Goal: Check status: Check status

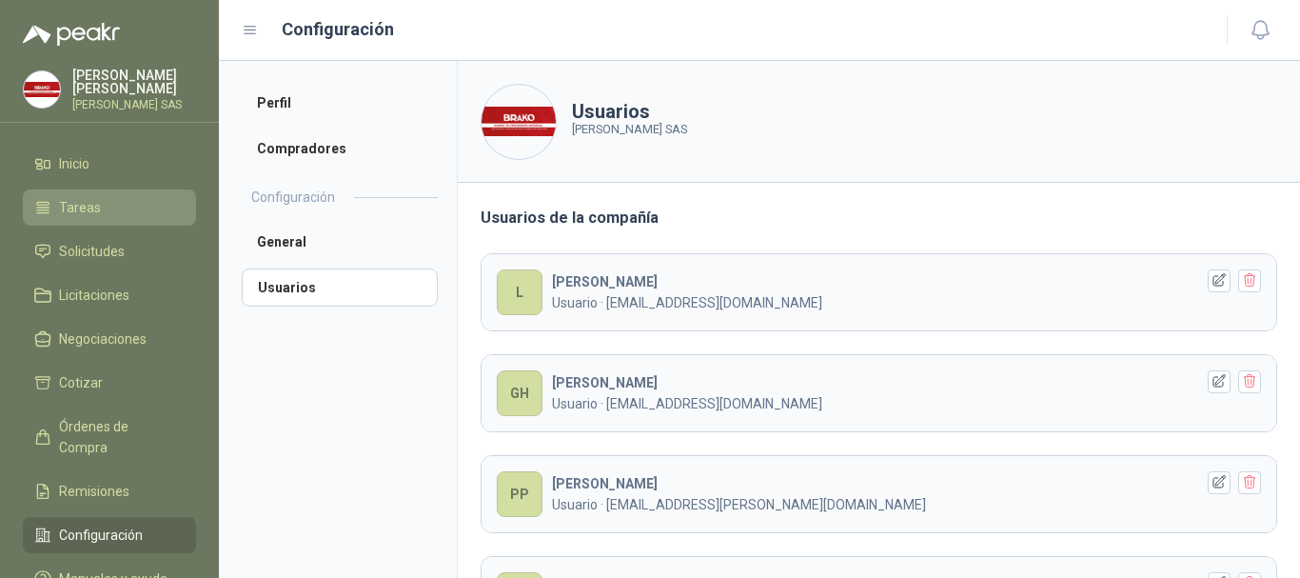
scroll to position [95, 0]
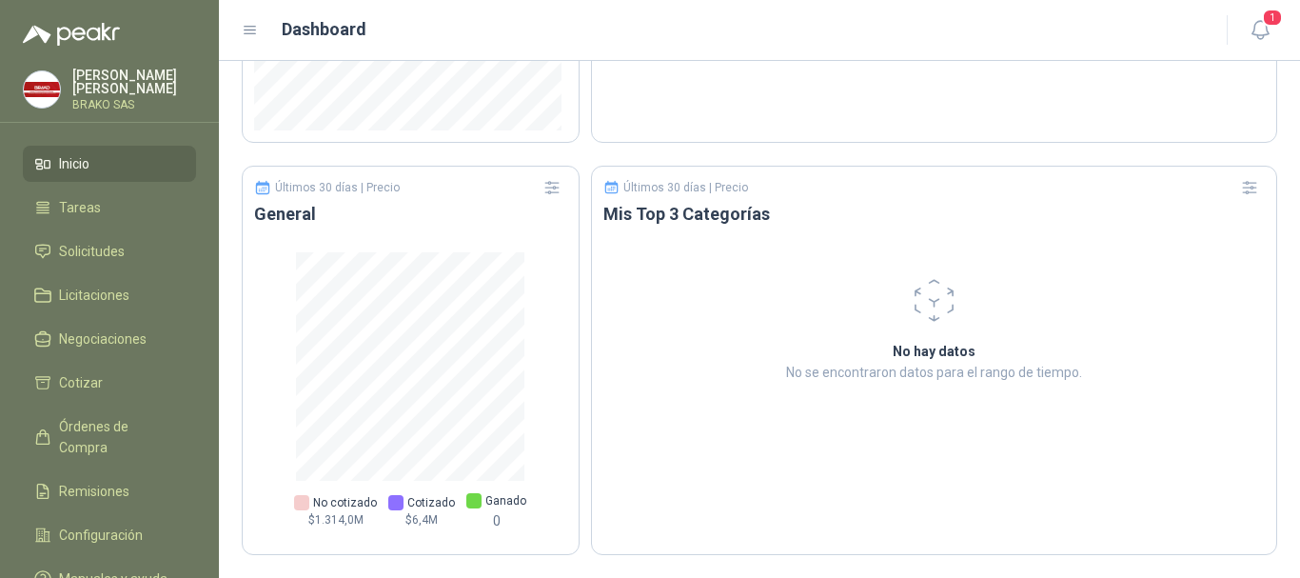
scroll to position [774, 0]
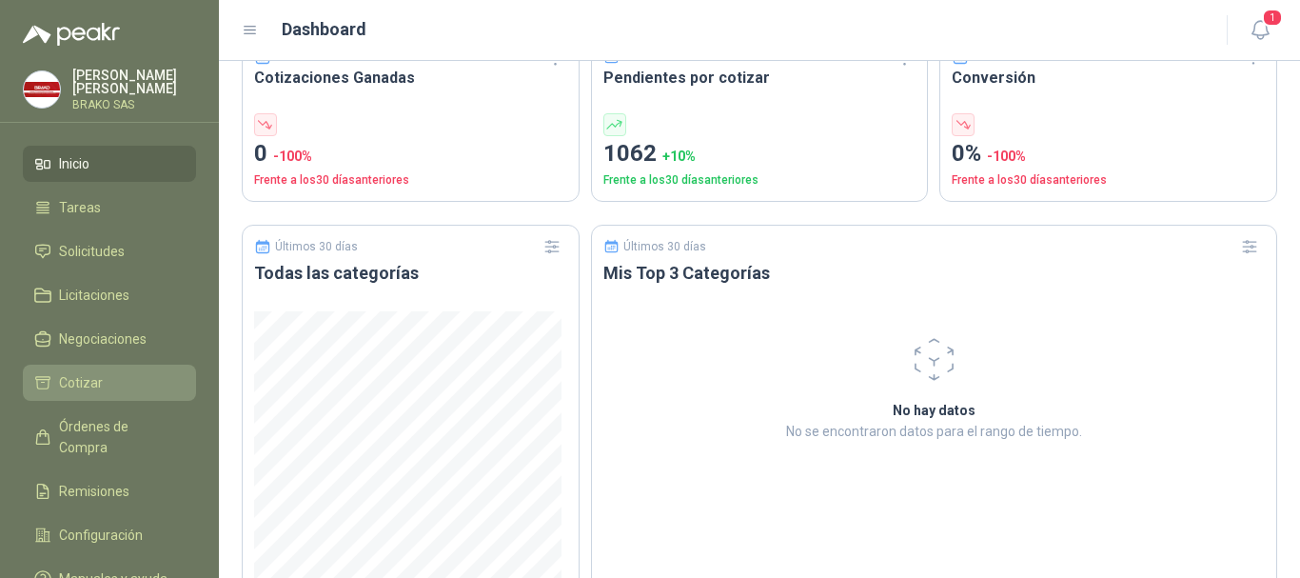
click at [90, 381] on span "Cotizar" at bounding box center [81, 382] width 44 height 21
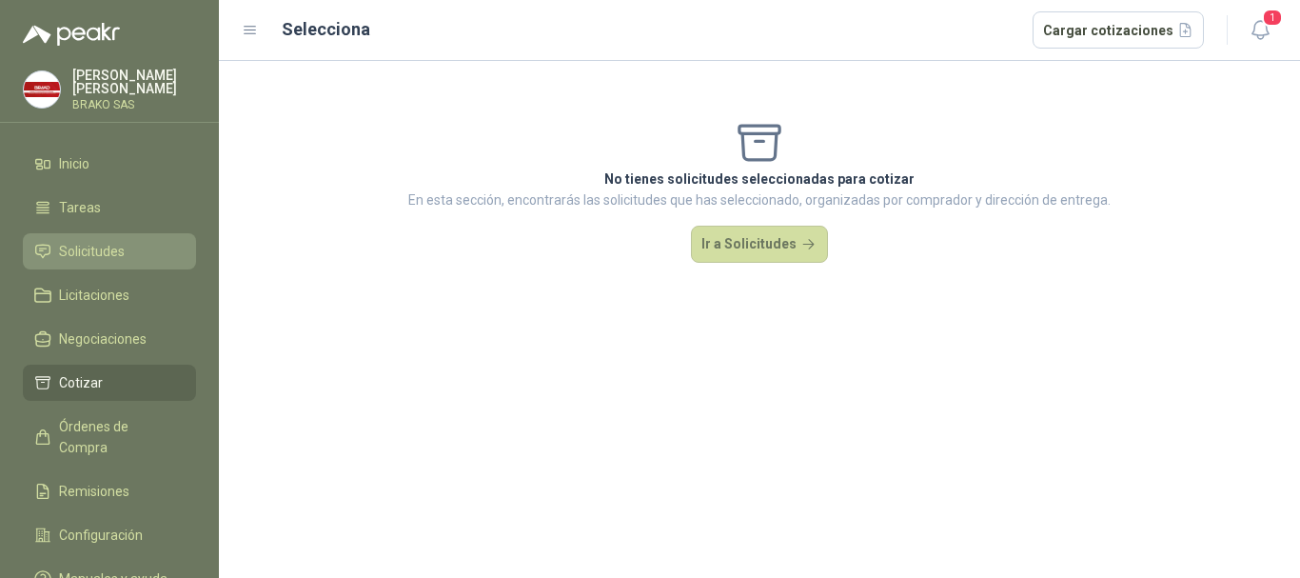
click at [109, 251] on span "Solicitudes" at bounding box center [92, 251] width 66 height 21
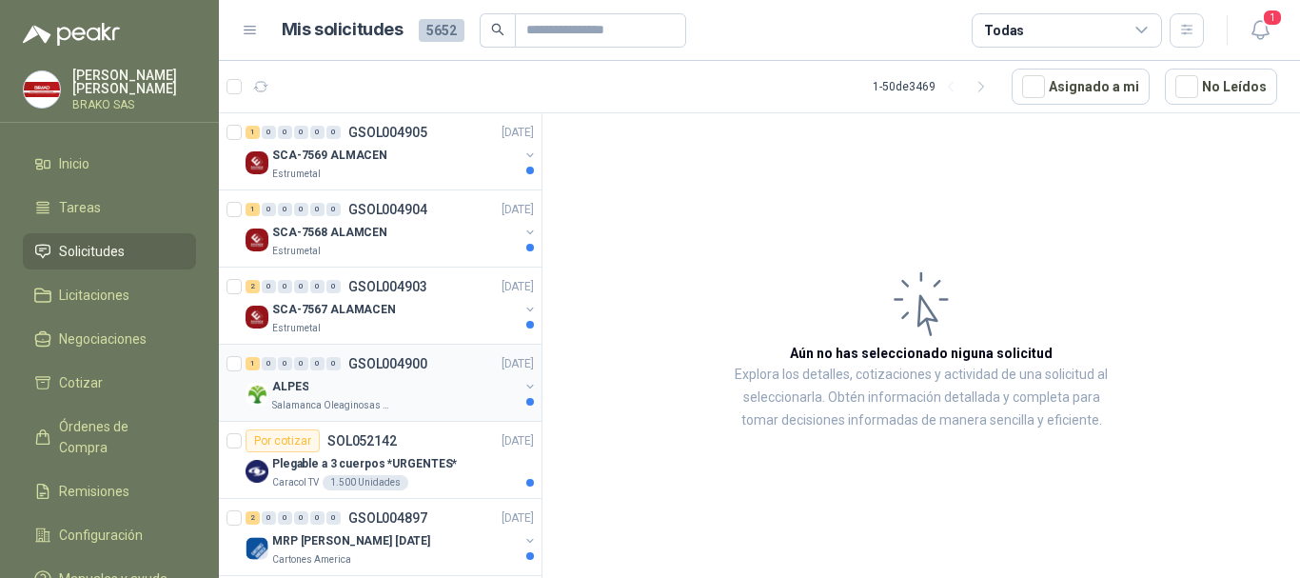
click at [319, 406] on p "Salamanca Oleaginosas SAS" at bounding box center [332, 405] width 120 height 15
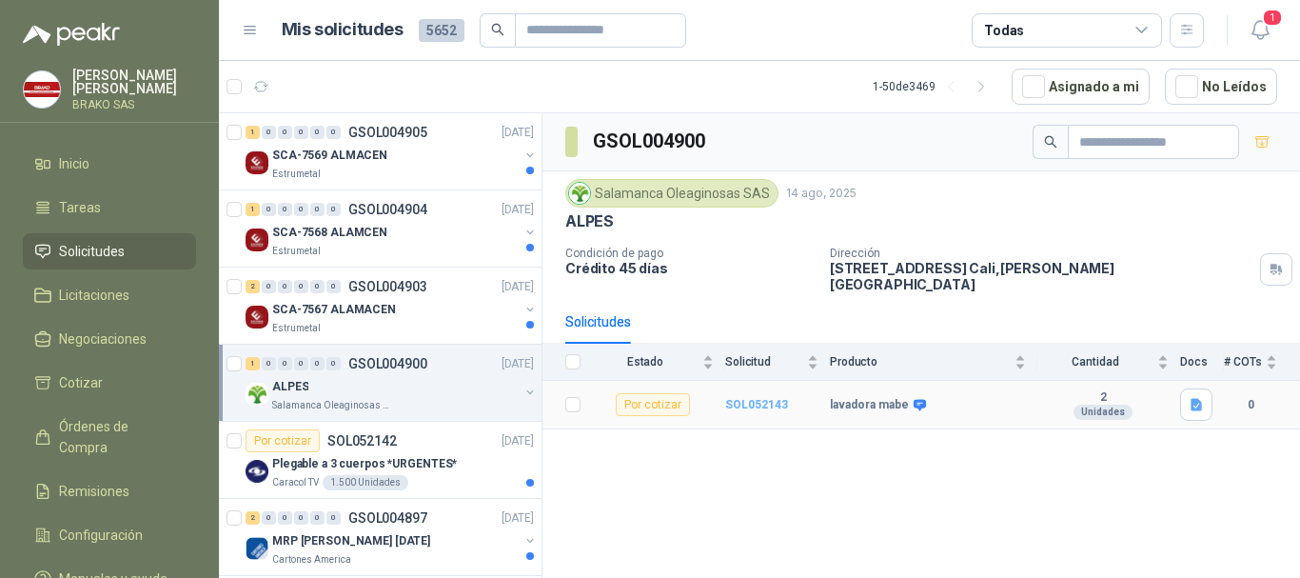
click at [750, 398] on b "SOL052143" at bounding box center [756, 404] width 63 height 13
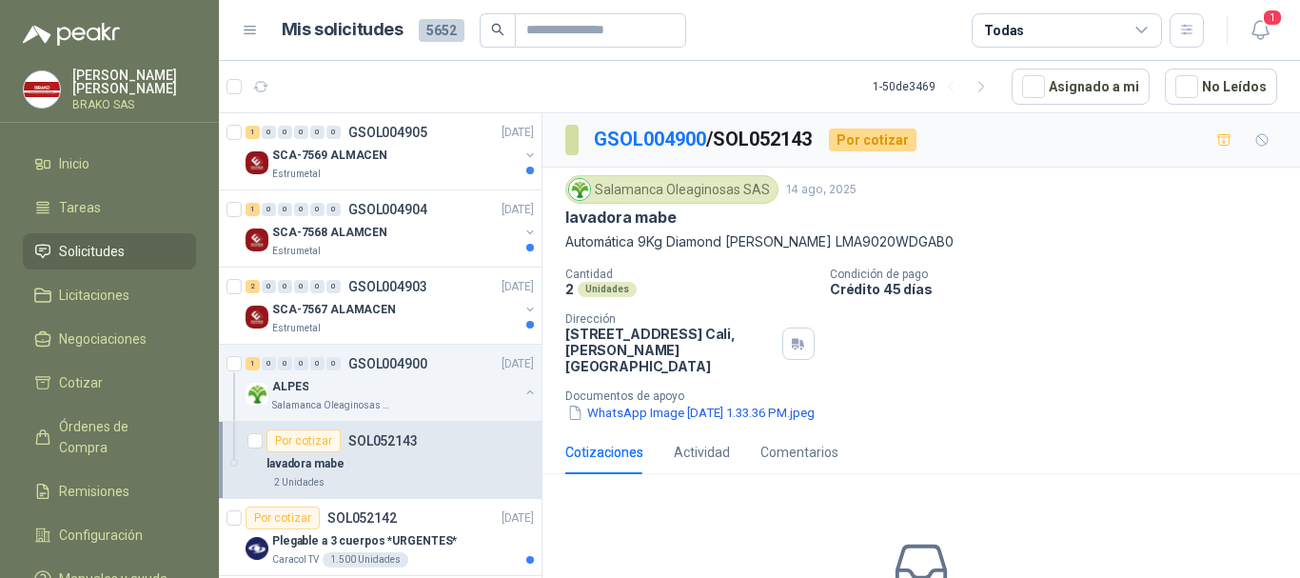
click at [567, 239] on p "Automática 9Kg Diamond Gray Mabe LMA9020WDGAB0" at bounding box center [921, 241] width 712 height 21
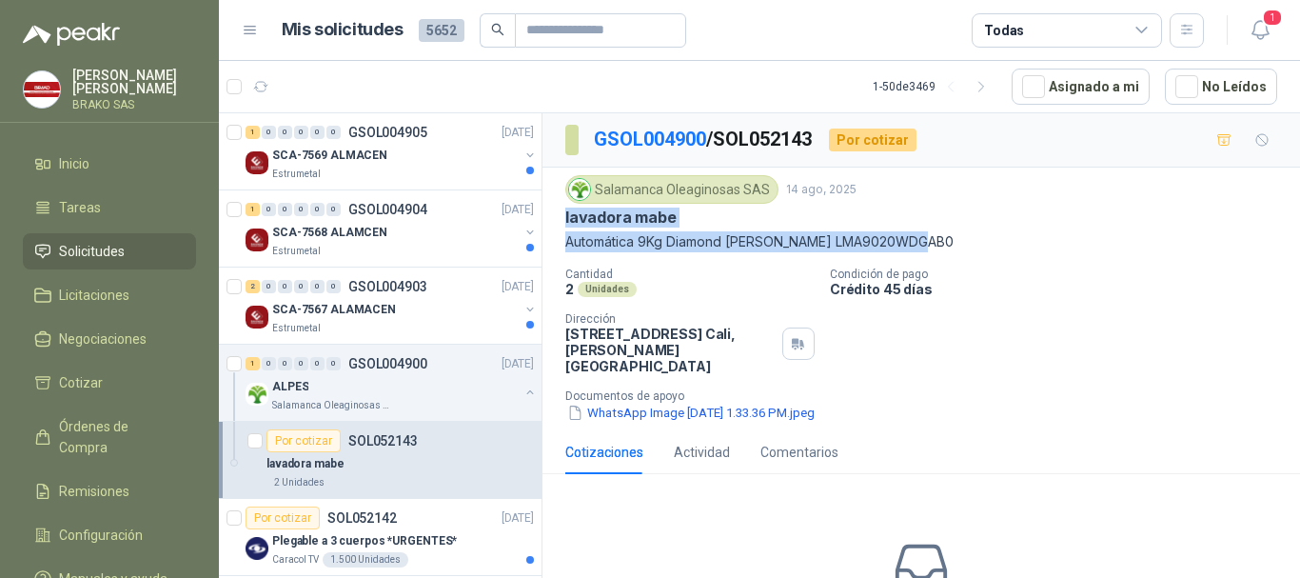
drag, startPoint x: 566, startPoint y: 217, endPoint x: 946, endPoint y: 238, distance: 380.4
click at [946, 238] on div "Salamanca Oleaginosas SAS 14 ago, 2025 lavadora mabe Automática 9Kg Diamond Gra…" at bounding box center [921, 213] width 712 height 77
copy div "lavadora mabe Automática 9Kg Diamond Gray Mabe LMA9020WDGAB0"
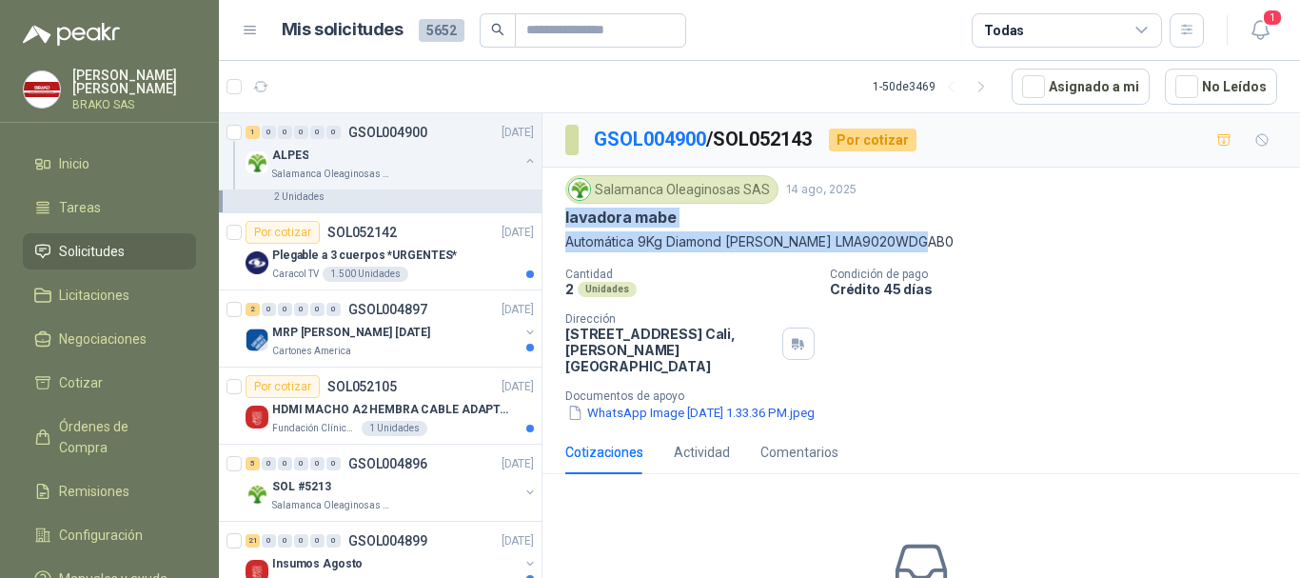
scroll to position [381, 0]
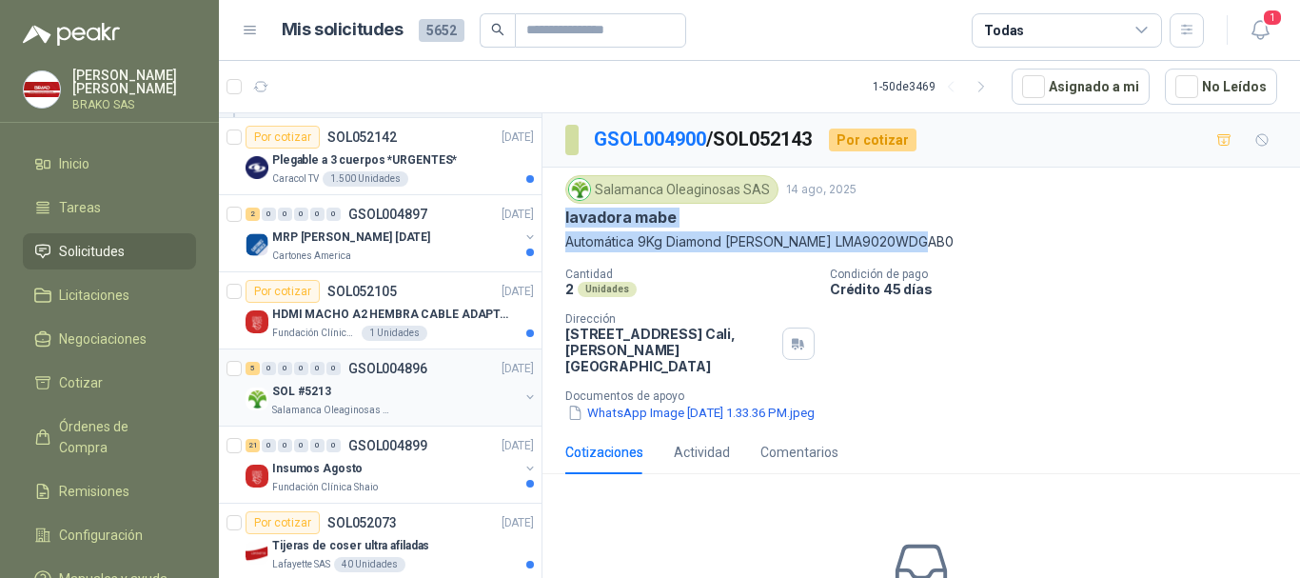
click at [295, 396] on p "SOL #5213" at bounding box center [301, 392] width 59 height 18
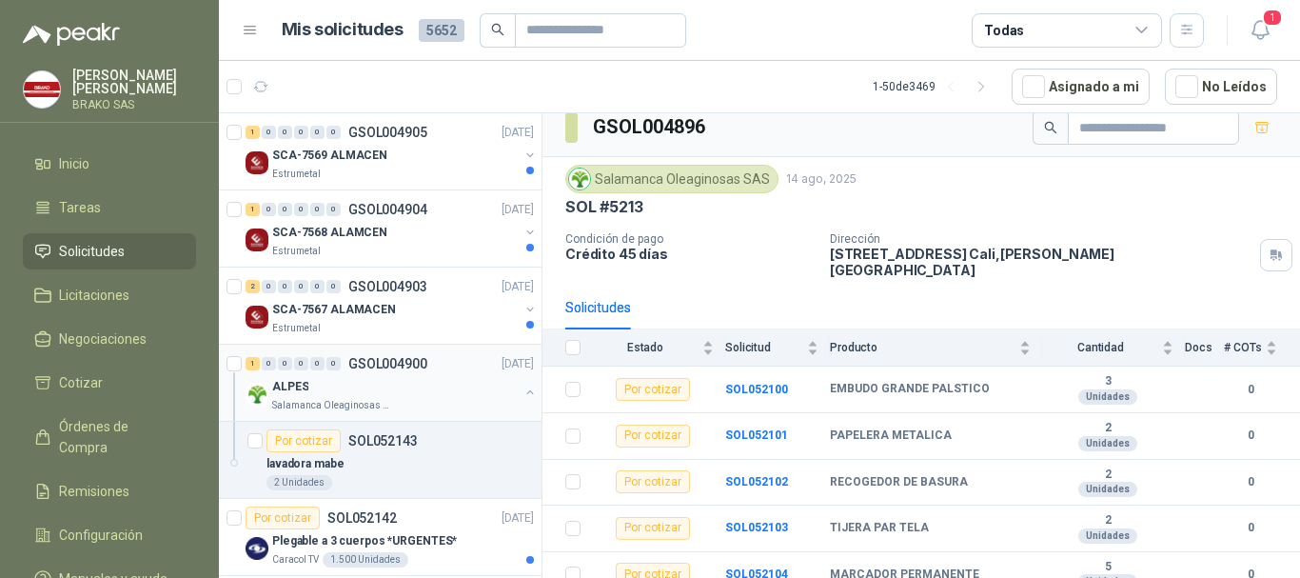
click at [305, 402] on p "Salamanca Oleaginosas SAS" at bounding box center [332, 405] width 120 height 15
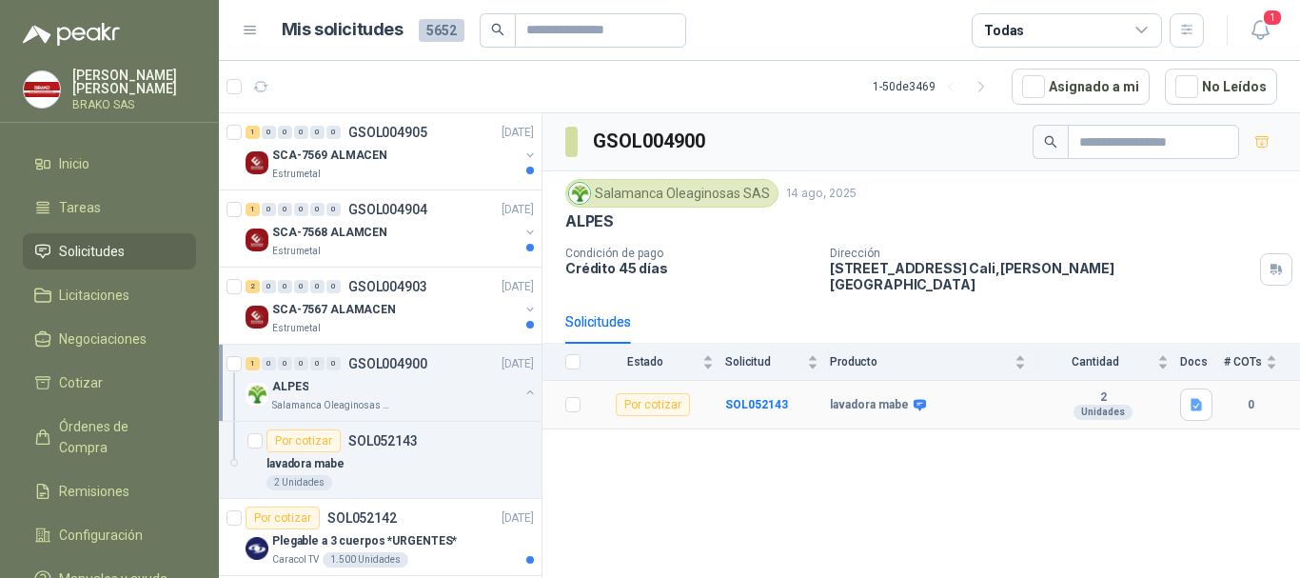
click at [864, 398] on b "lavadora mabe" at bounding box center [869, 405] width 79 height 15
click at [727, 398] on b "SOL052143" at bounding box center [756, 404] width 63 height 13
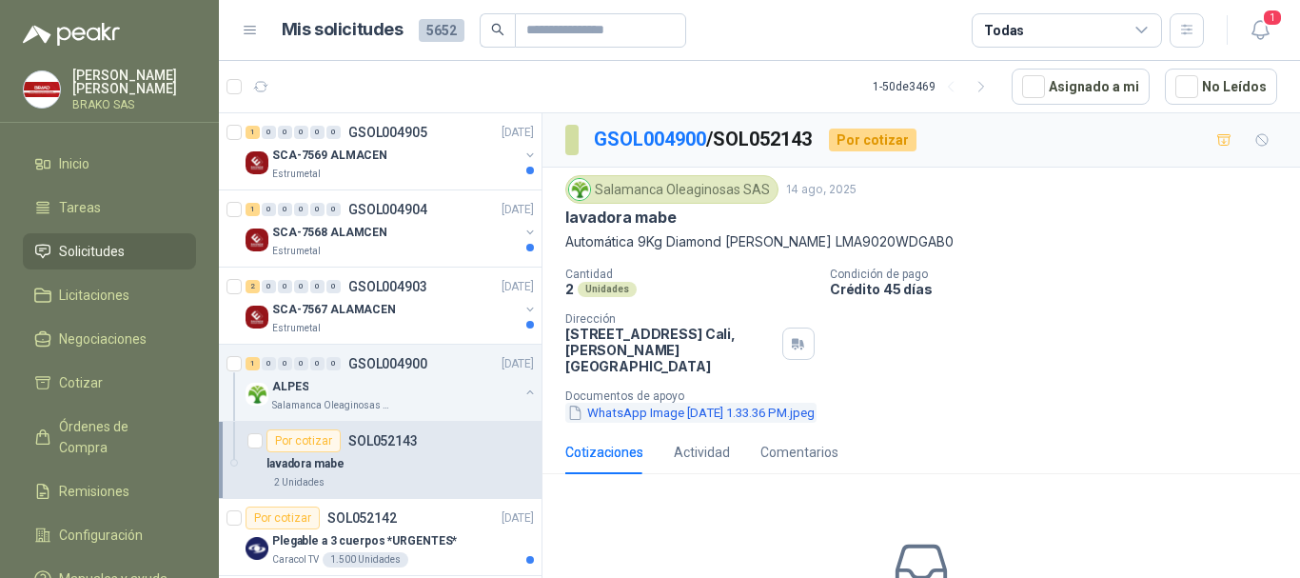
click at [694, 403] on button "WhatsApp Image 2025-08-14 at 1.33.36 PM.jpeg" at bounding box center [690, 413] width 251 height 20
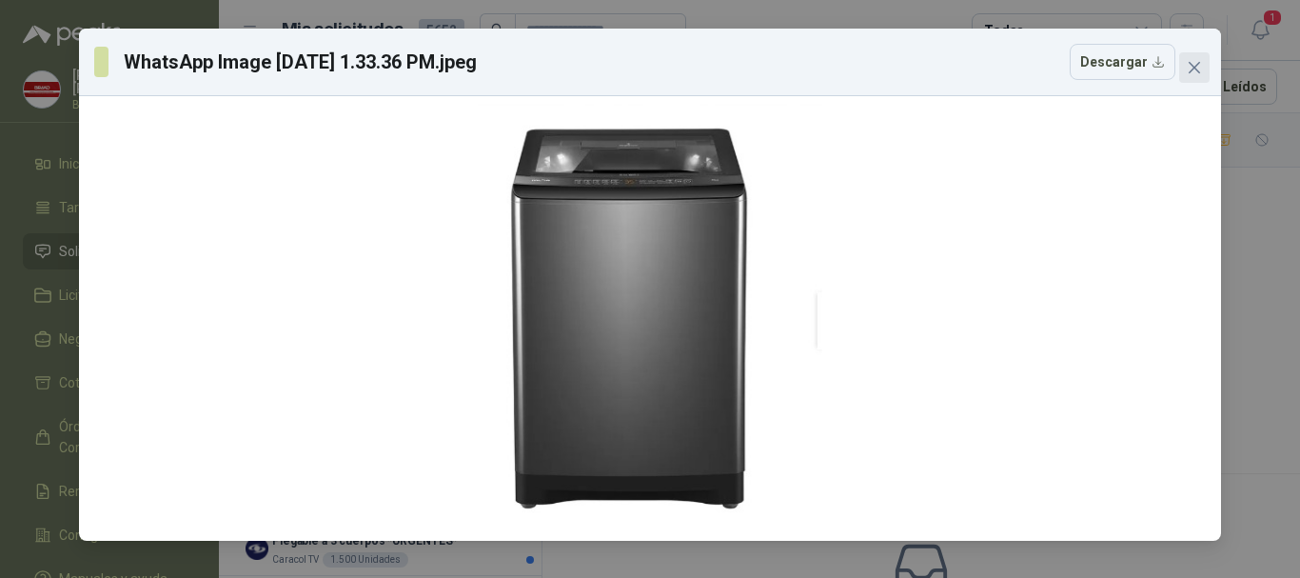
click at [1195, 70] on icon "close" at bounding box center [1194, 67] width 15 height 15
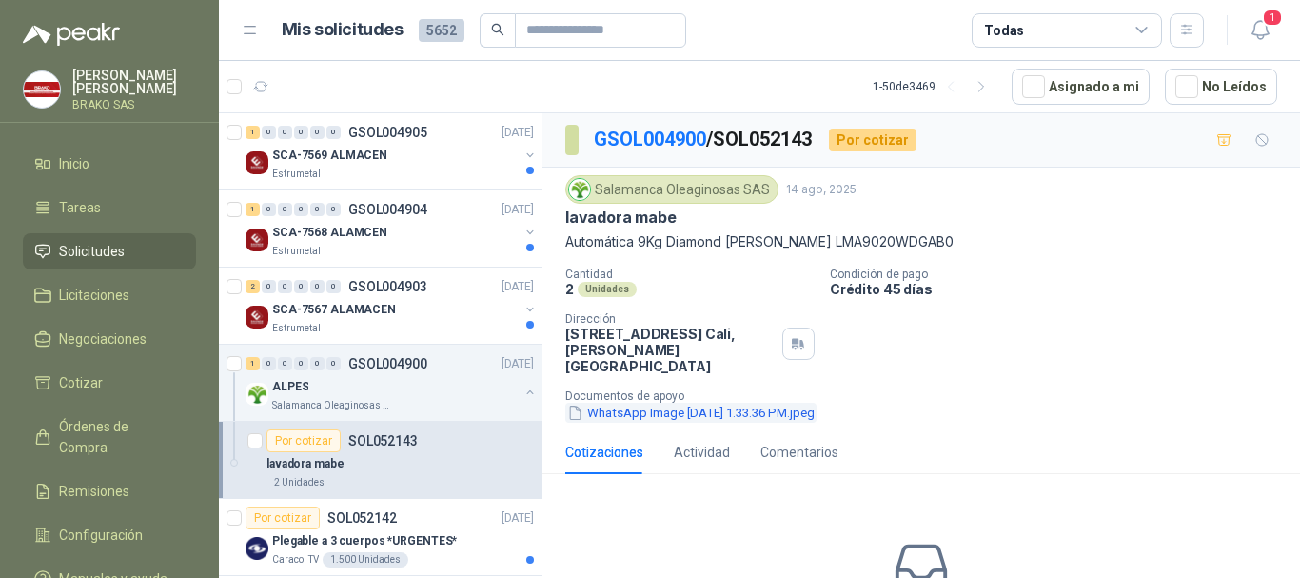
click at [643, 403] on button "WhatsApp Image 2025-08-14 at 1.33.36 PM.jpeg" at bounding box center [690, 413] width 251 height 20
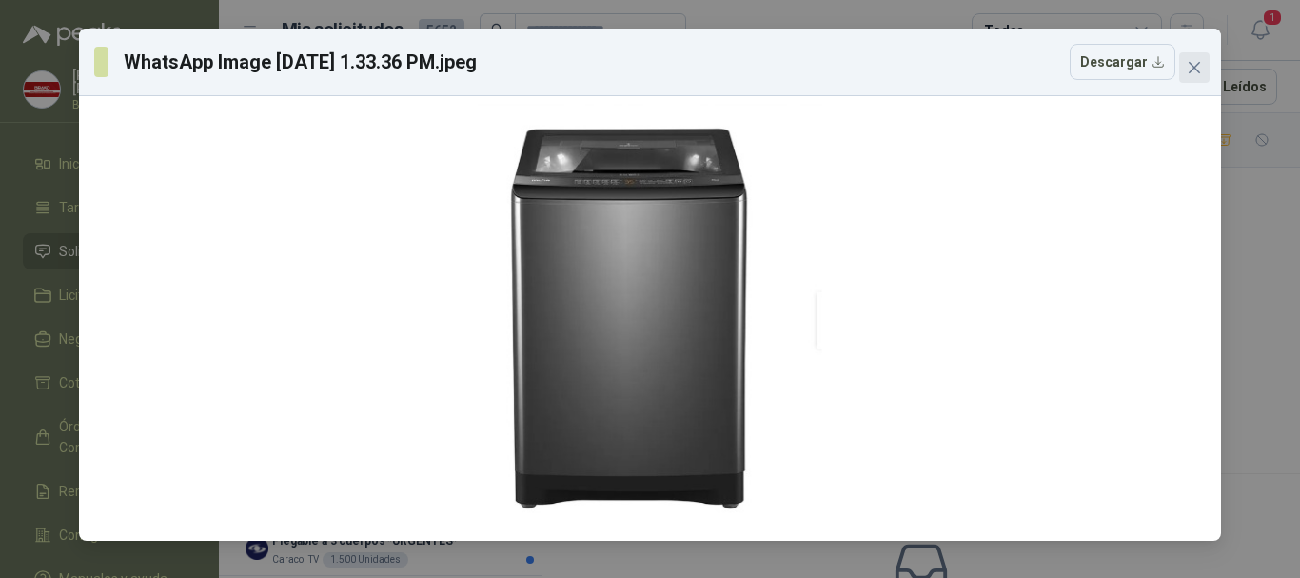
click at [1200, 68] on icon "close" at bounding box center [1194, 67] width 15 height 15
